Goal: Ask a question

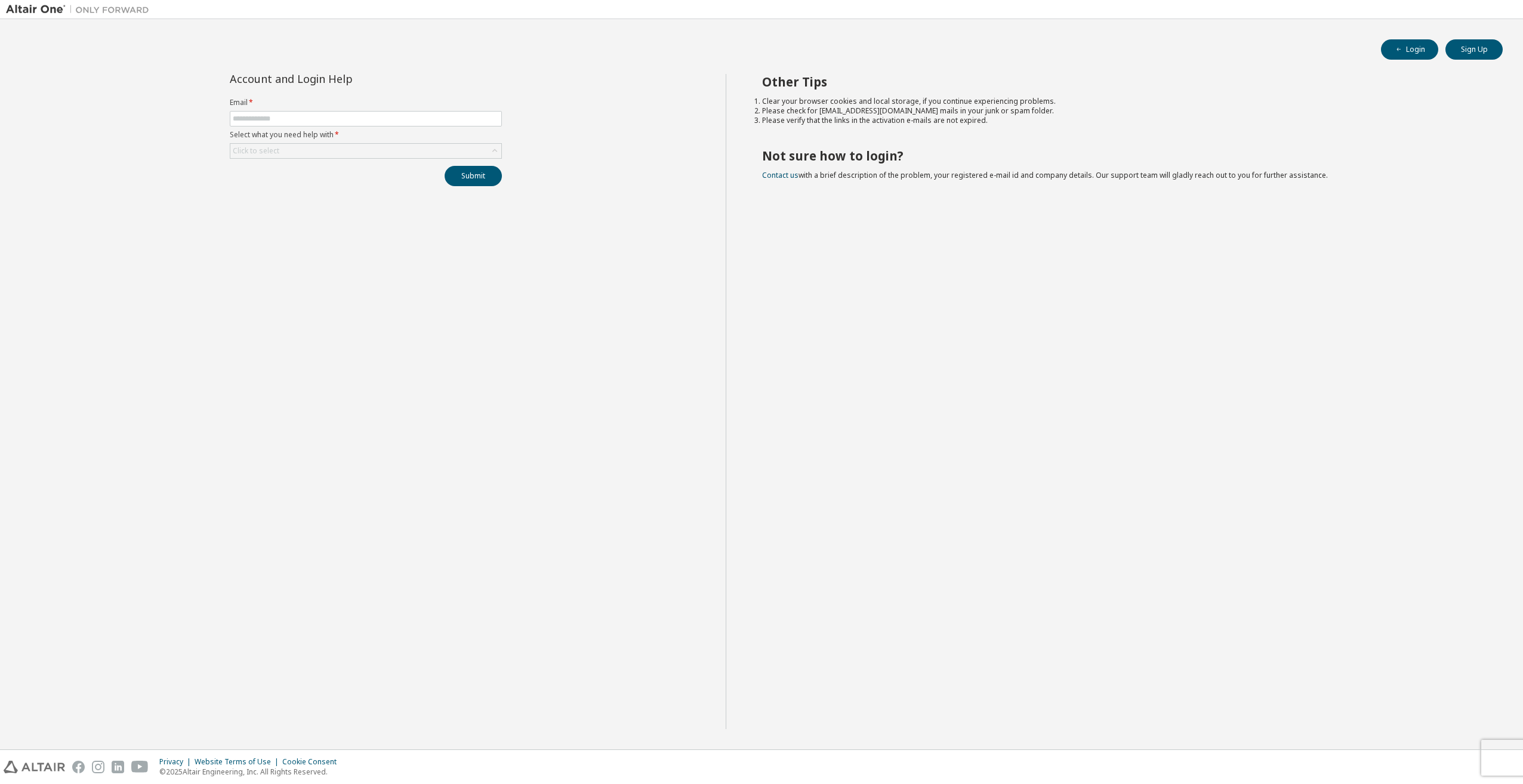
click at [299, 110] on form "Email * Select what you need help with * Click to select" at bounding box center [366, 128] width 272 height 61
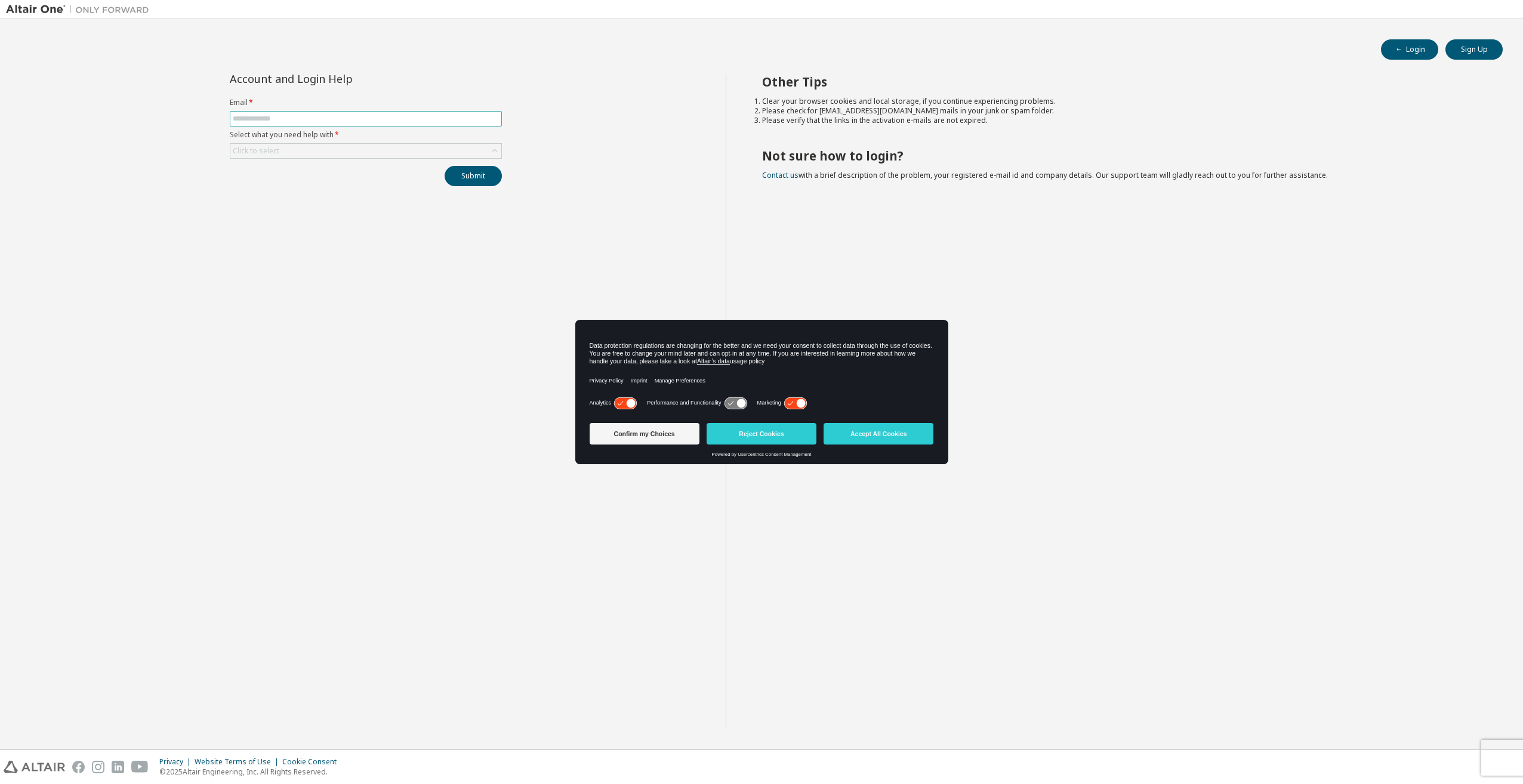
click at [301, 118] on input "text" at bounding box center [365, 118] width 266 height 10
type input "**********"
click at [305, 150] on div "Click to select" at bounding box center [366, 151] width 270 height 14
click at [303, 188] on li "I forgot my password" at bounding box center [365, 185] width 269 height 16
click at [482, 174] on button "Submit" at bounding box center [473, 176] width 57 height 20
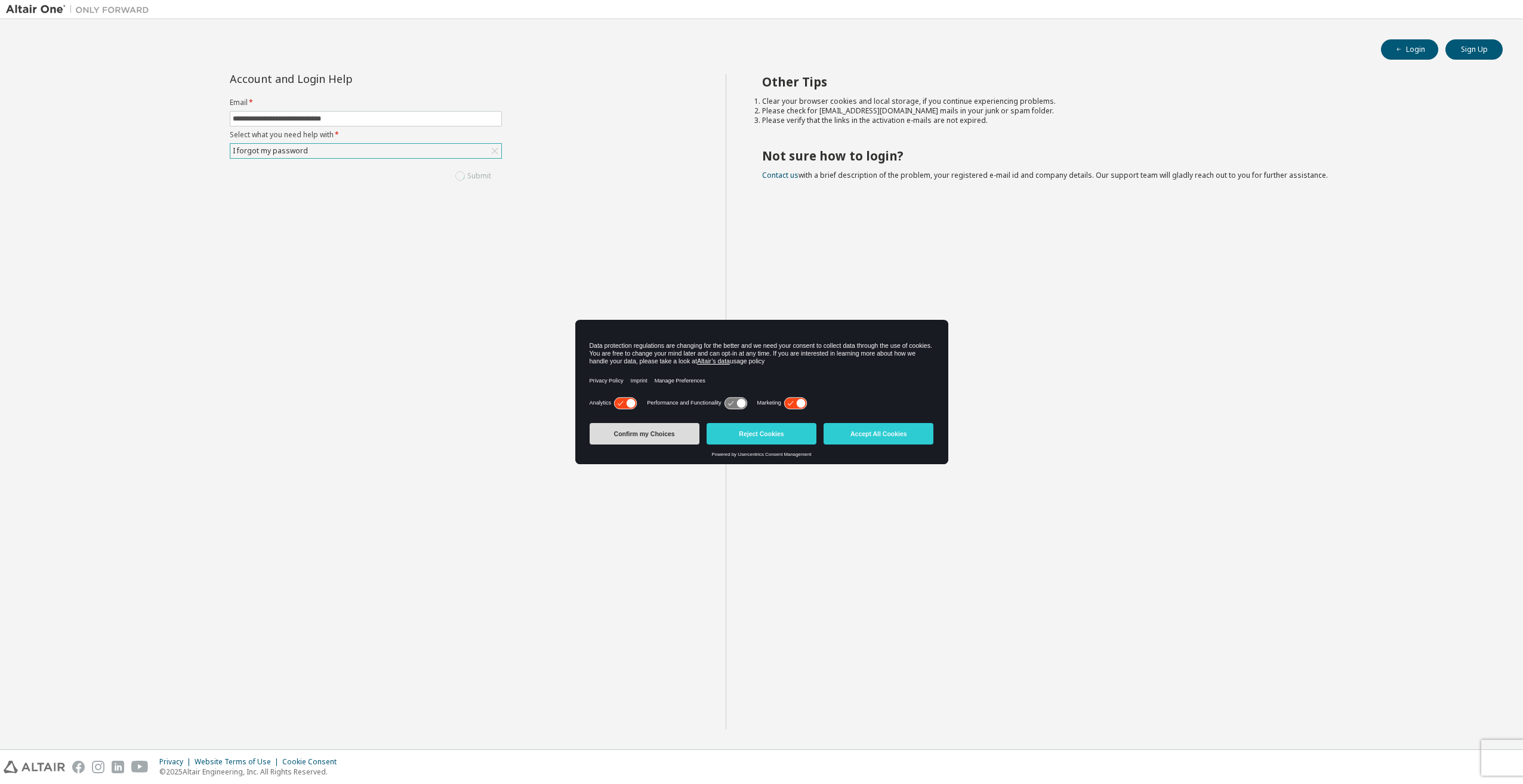
click at [656, 434] on button "Confirm my Choices" at bounding box center [644, 434] width 110 height 21
